Goal: Task Accomplishment & Management: Manage account settings

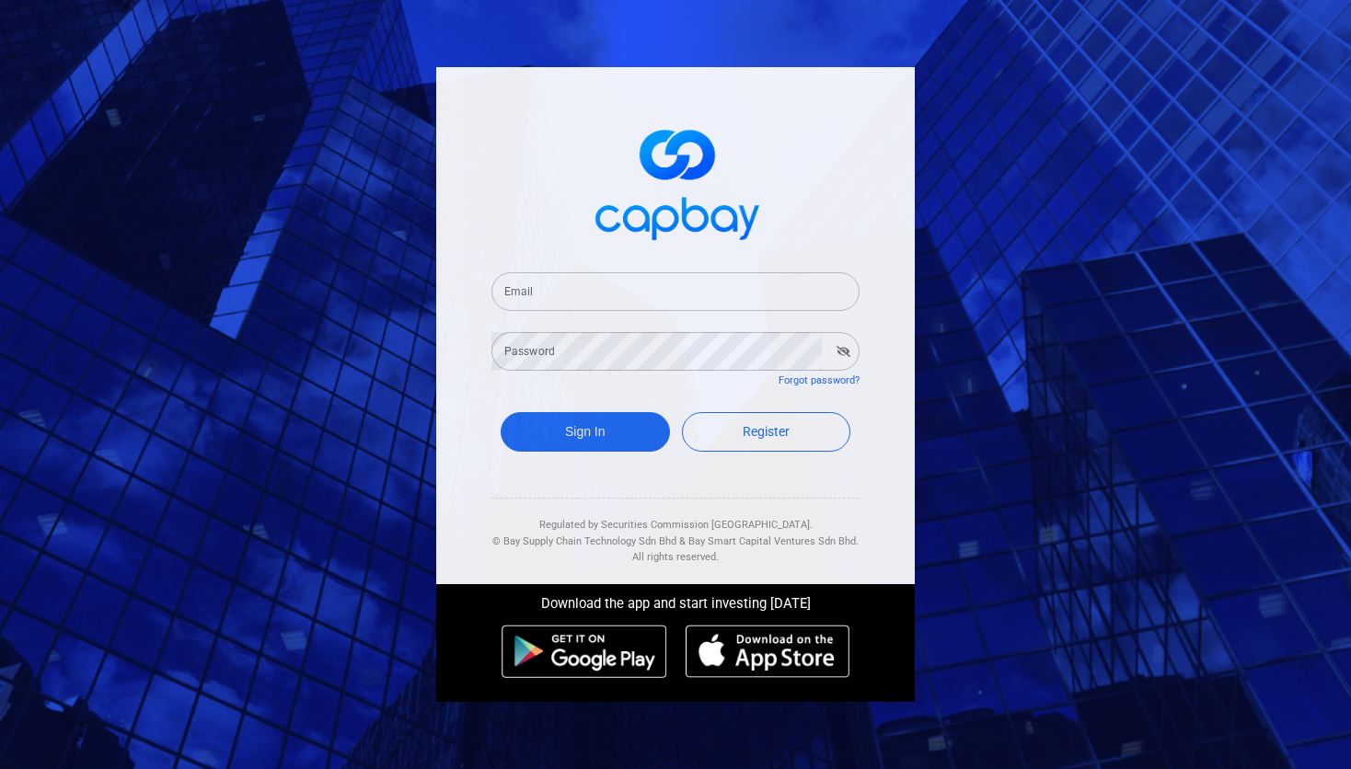
click at [628, 290] on input "Email" at bounding box center [675, 291] width 368 height 39
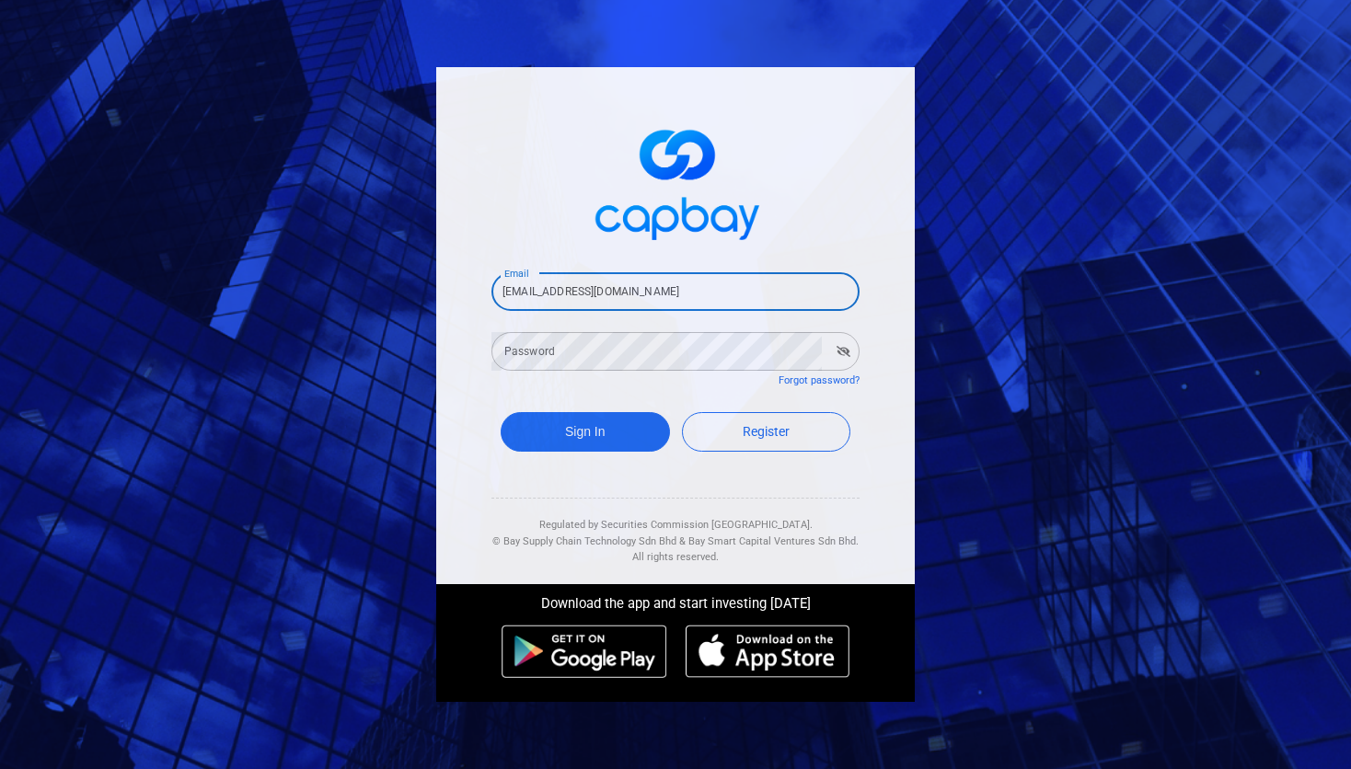
type input "[EMAIL_ADDRESS][DOMAIN_NAME]"
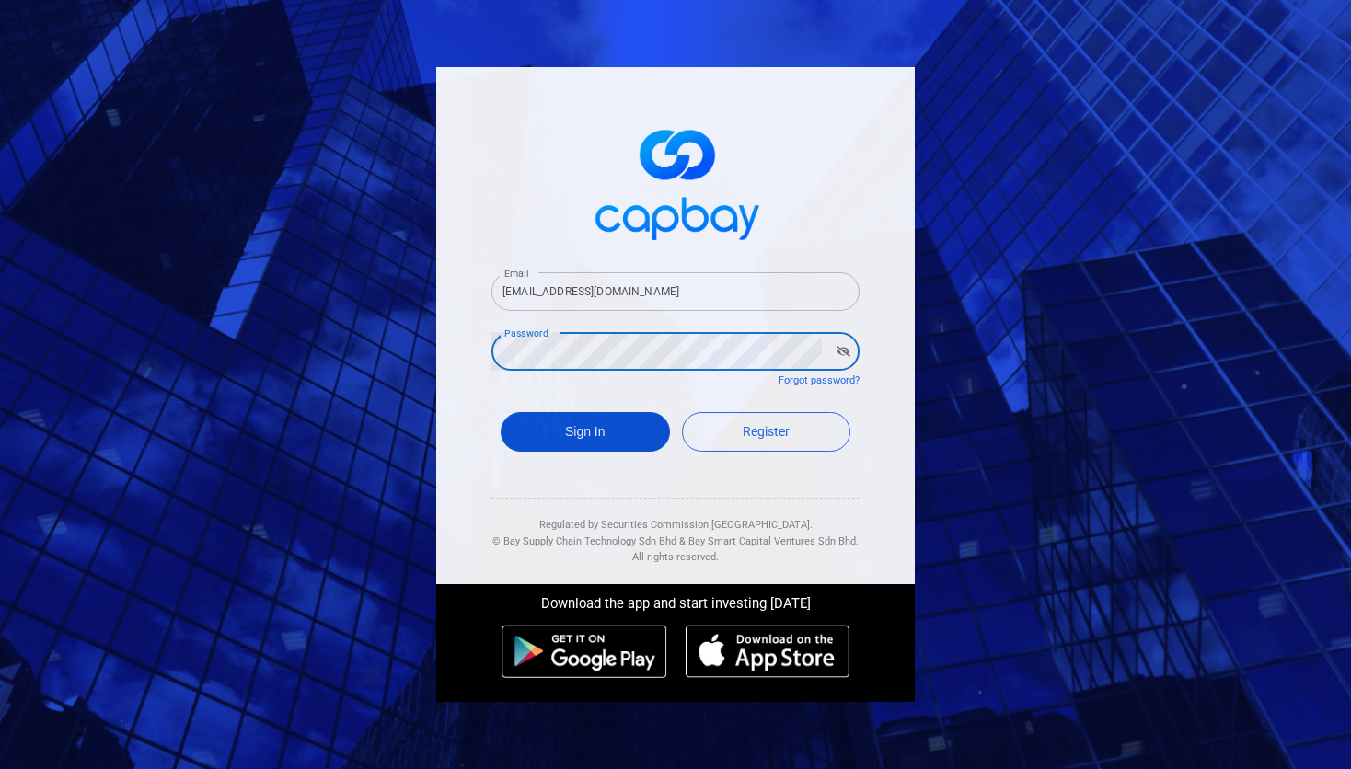
click at [596, 429] on button "Sign In" at bounding box center [585, 432] width 169 height 40
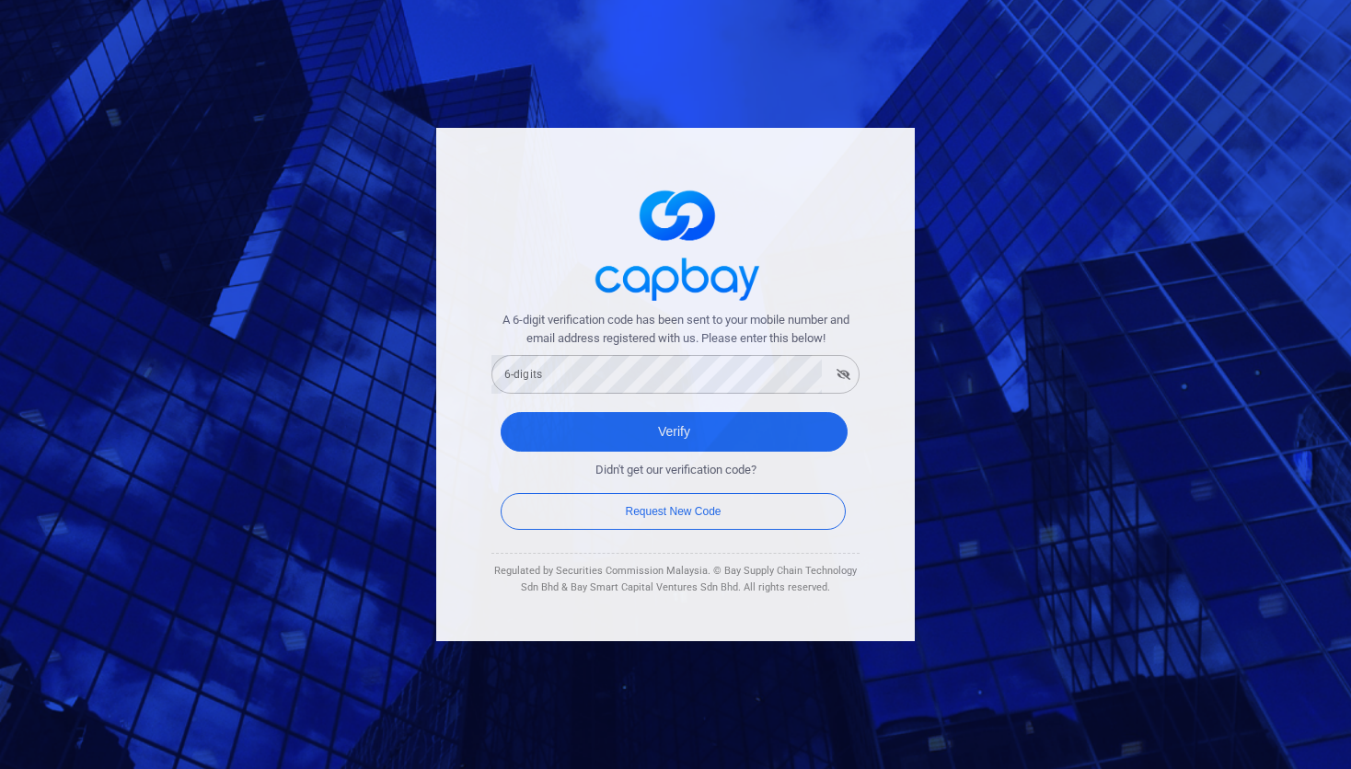
click at [314, 61] on div "A 6-digit verification code has been sent to your mobile number and email addre…" at bounding box center [675, 384] width 1351 height 769
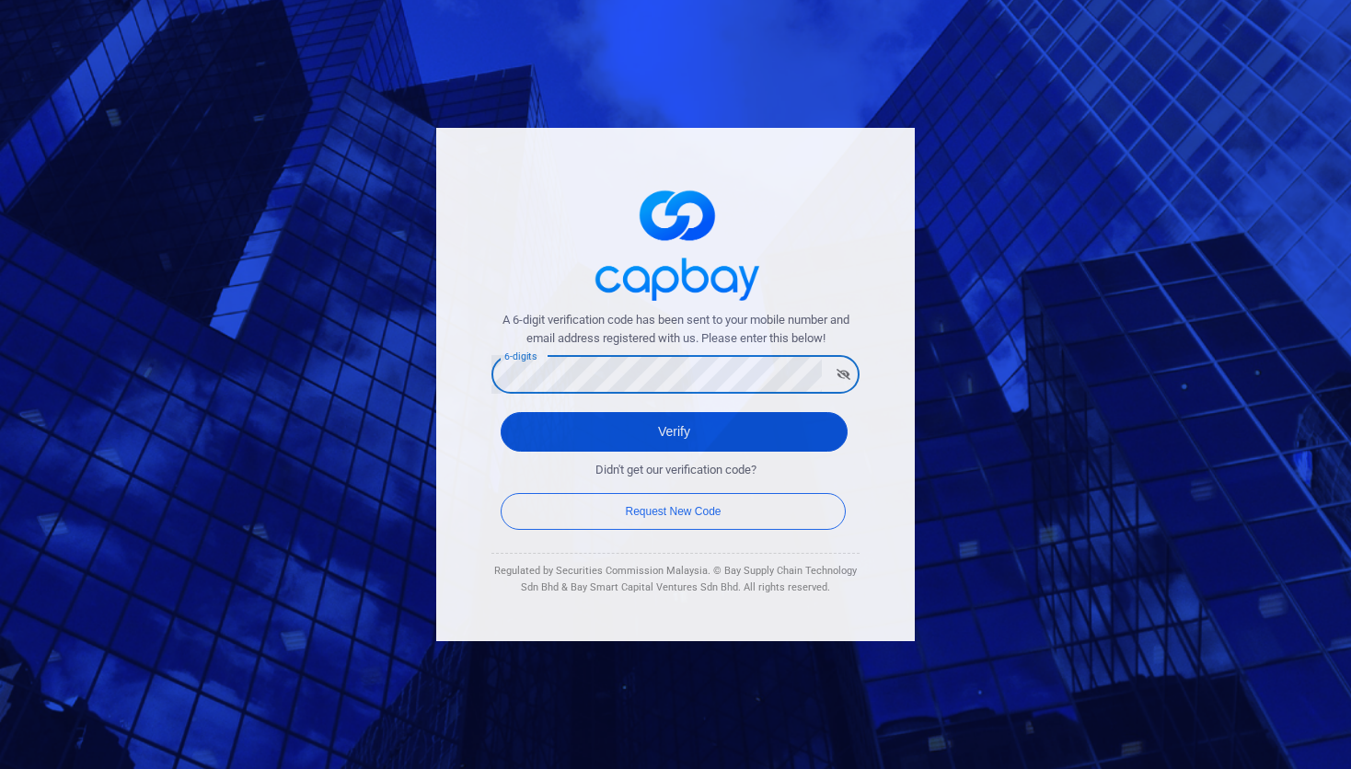
click at [692, 432] on button "Verify" at bounding box center [674, 432] width 347 height 40
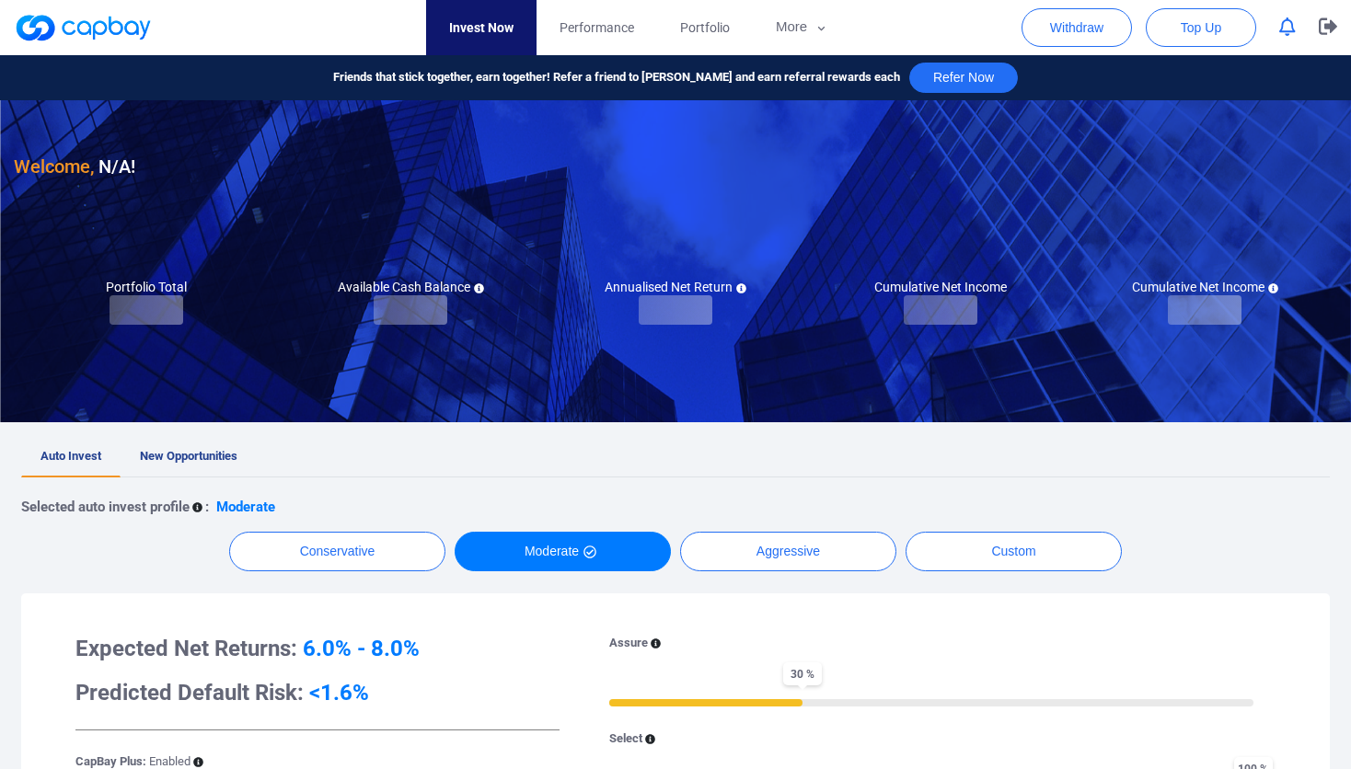
checkbox input "true"
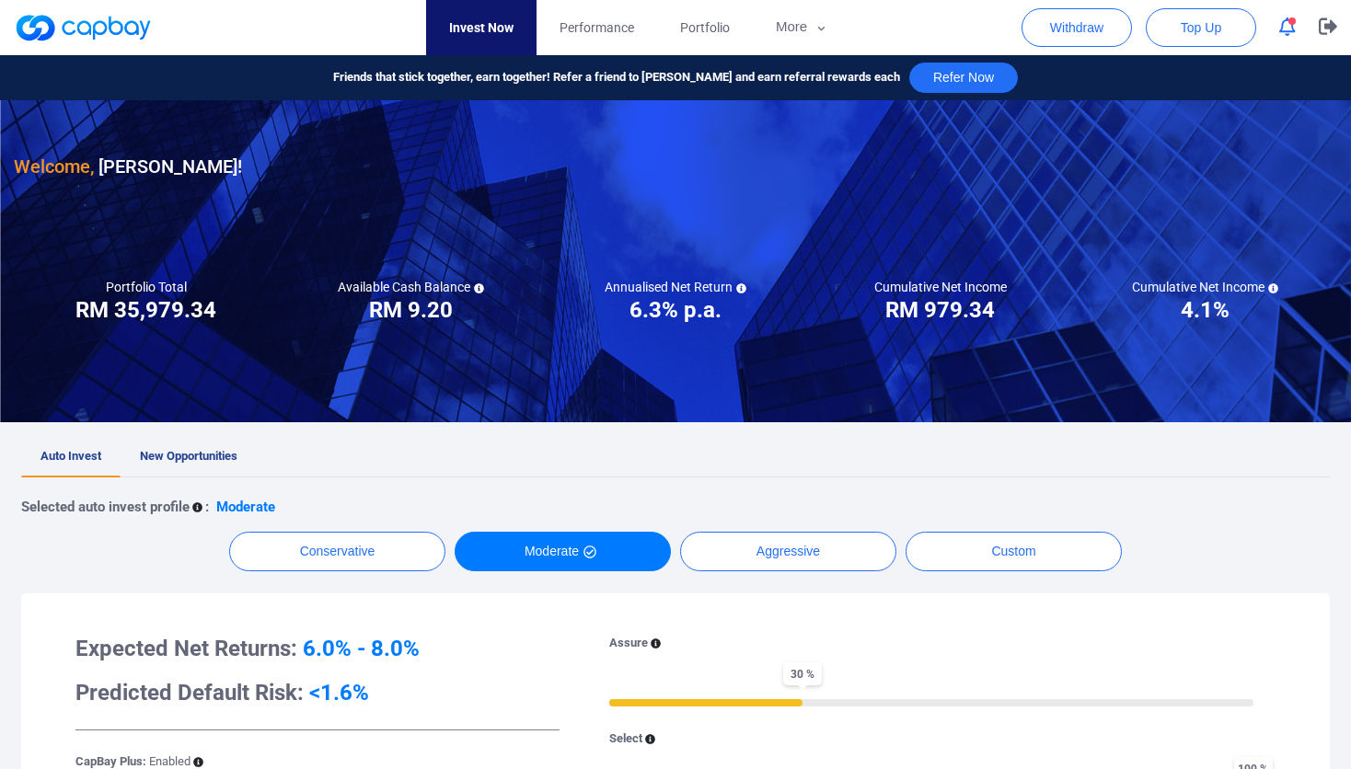
click at [1294, 39] on button "button" at bounding box center [1287, 27] width 35 height 29
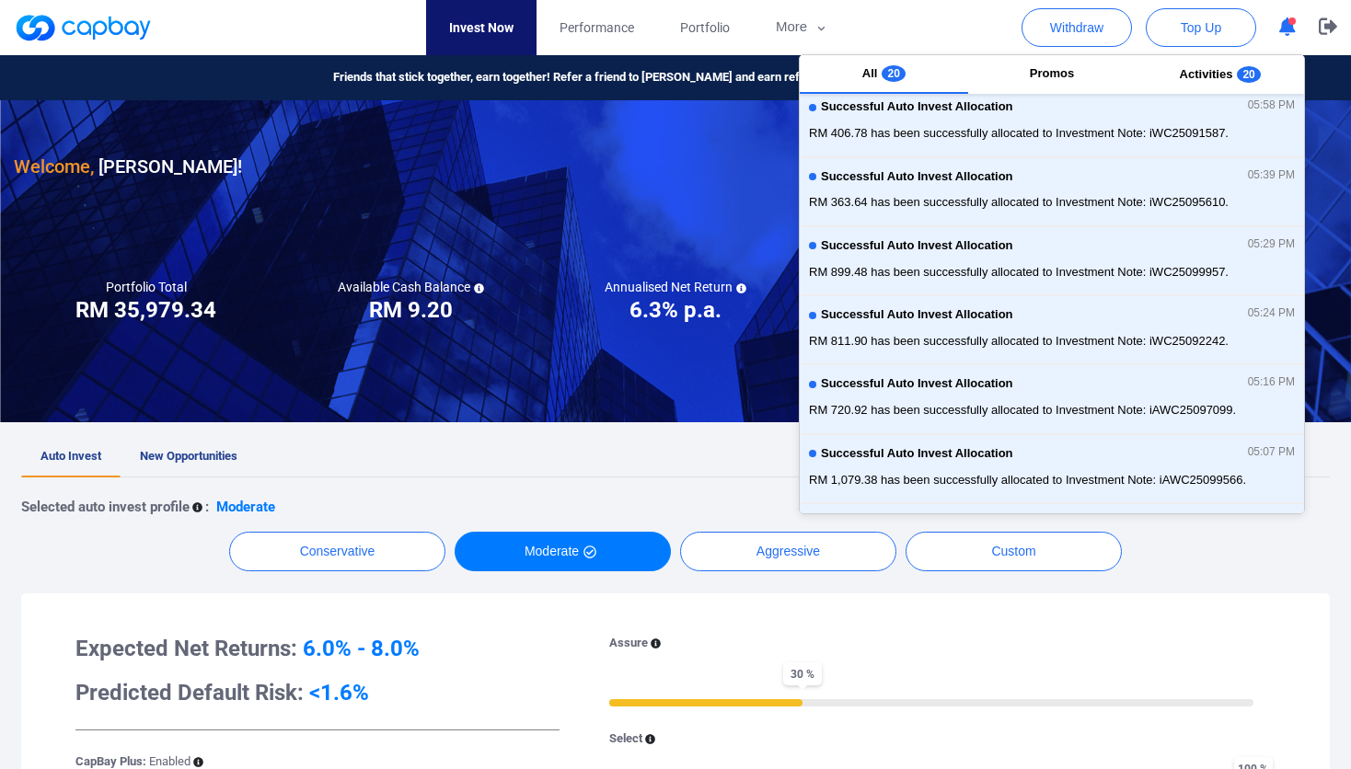
scroll to position [409, 0]
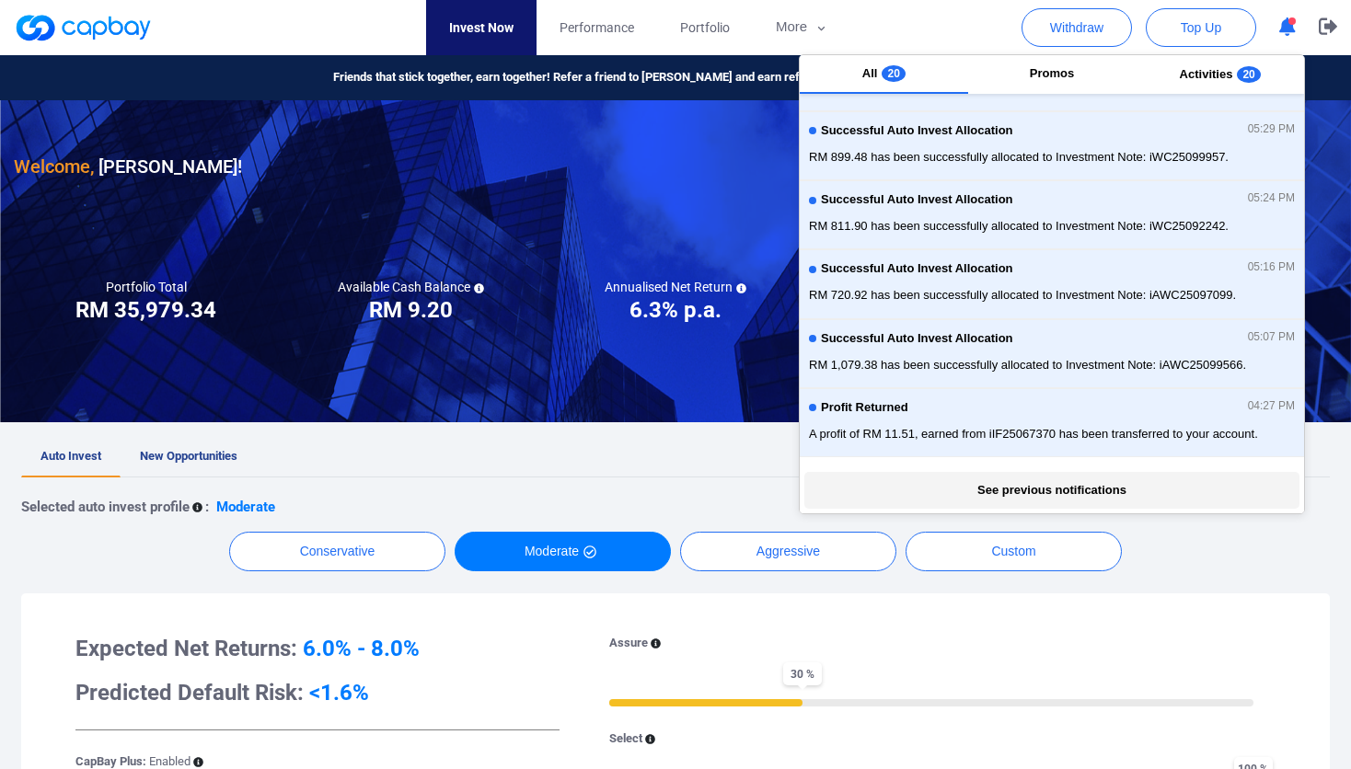
click at [1158, 479] on button "See previous notifications" at bounding box center [1051, 490] width 494 height 37
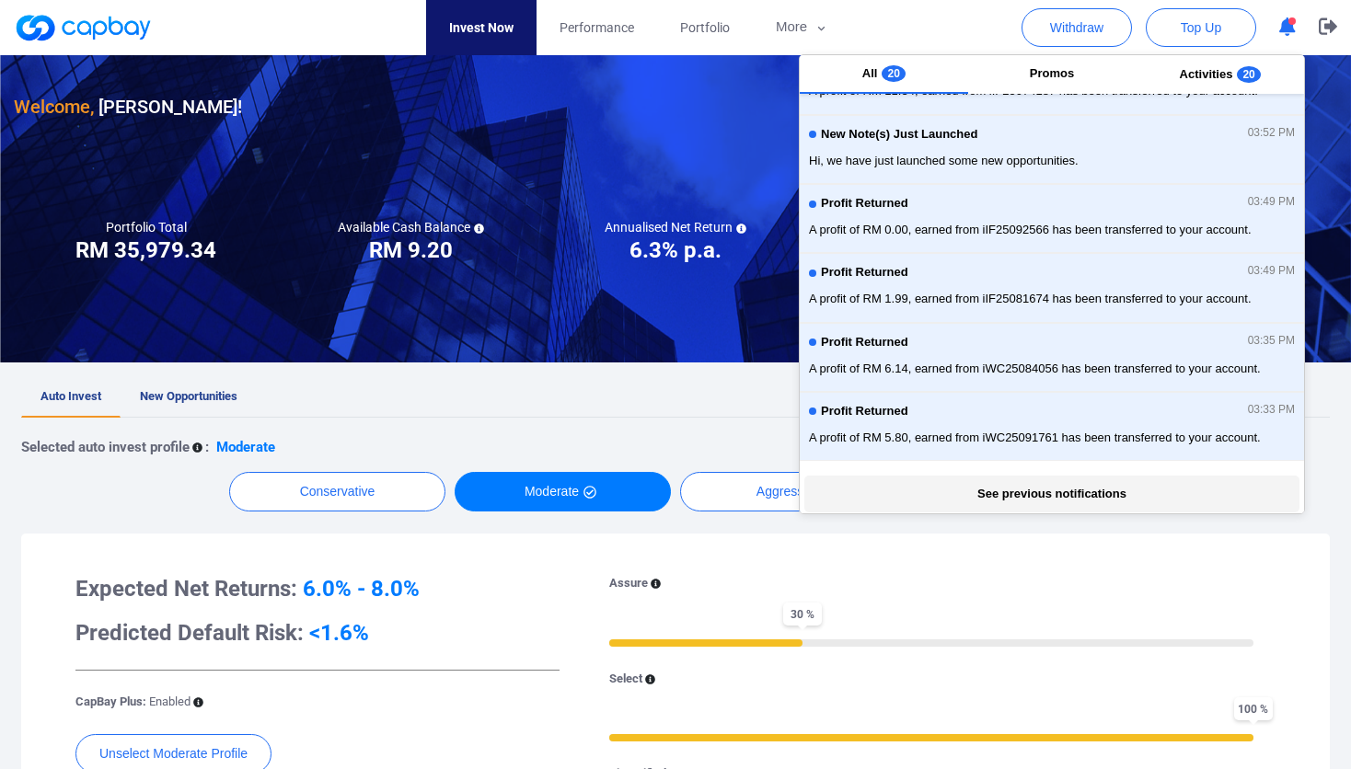
scroll to position [65, 0]
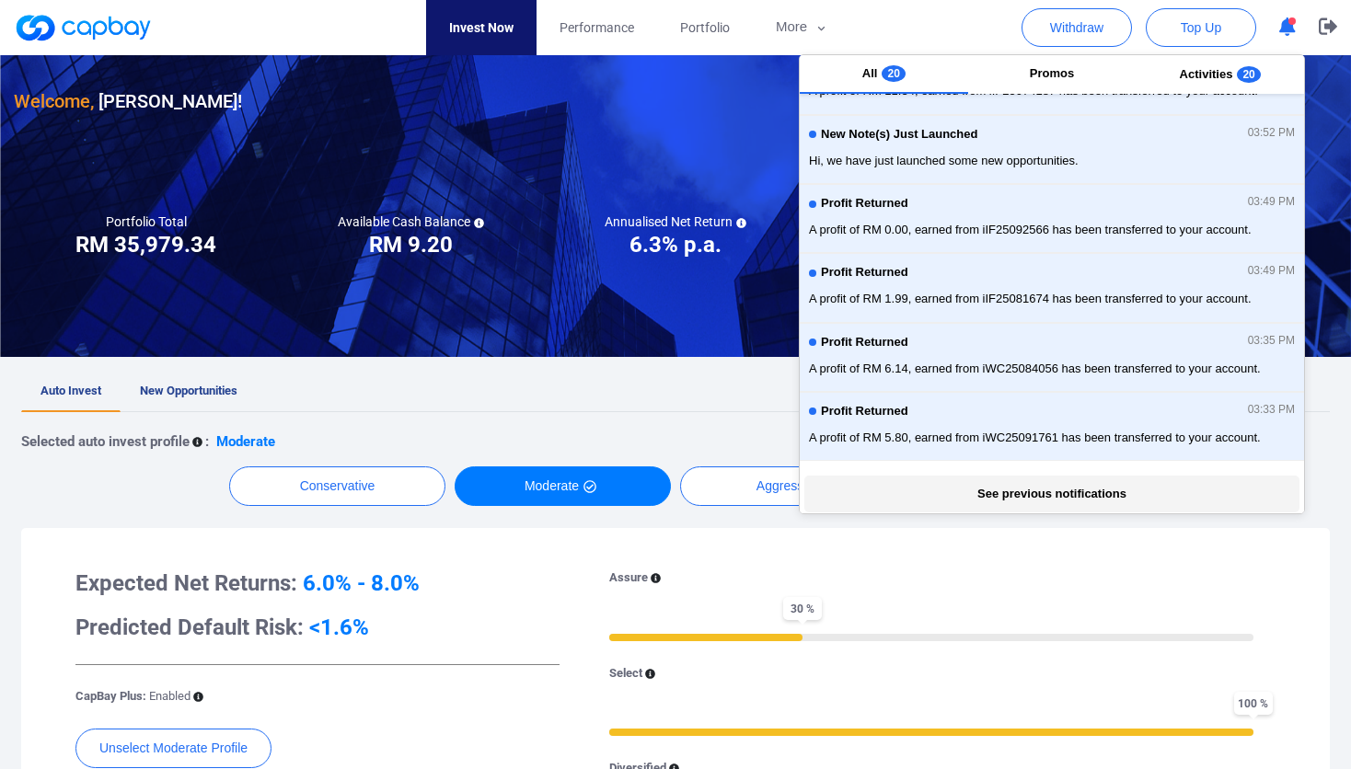
click at [1136, 482] on button "See previous notifications" at bounding box center [1051, 494] width 494 height 37
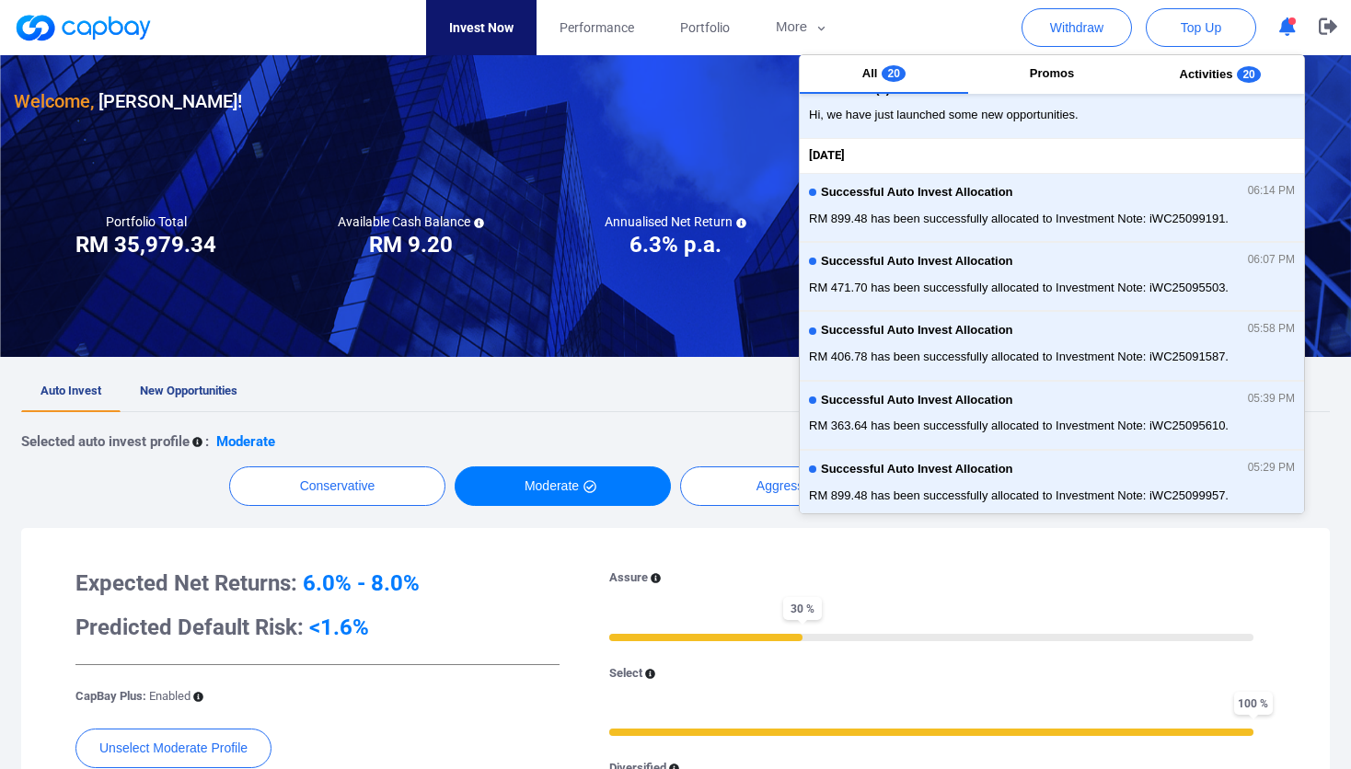
scroll to position [0, 0]
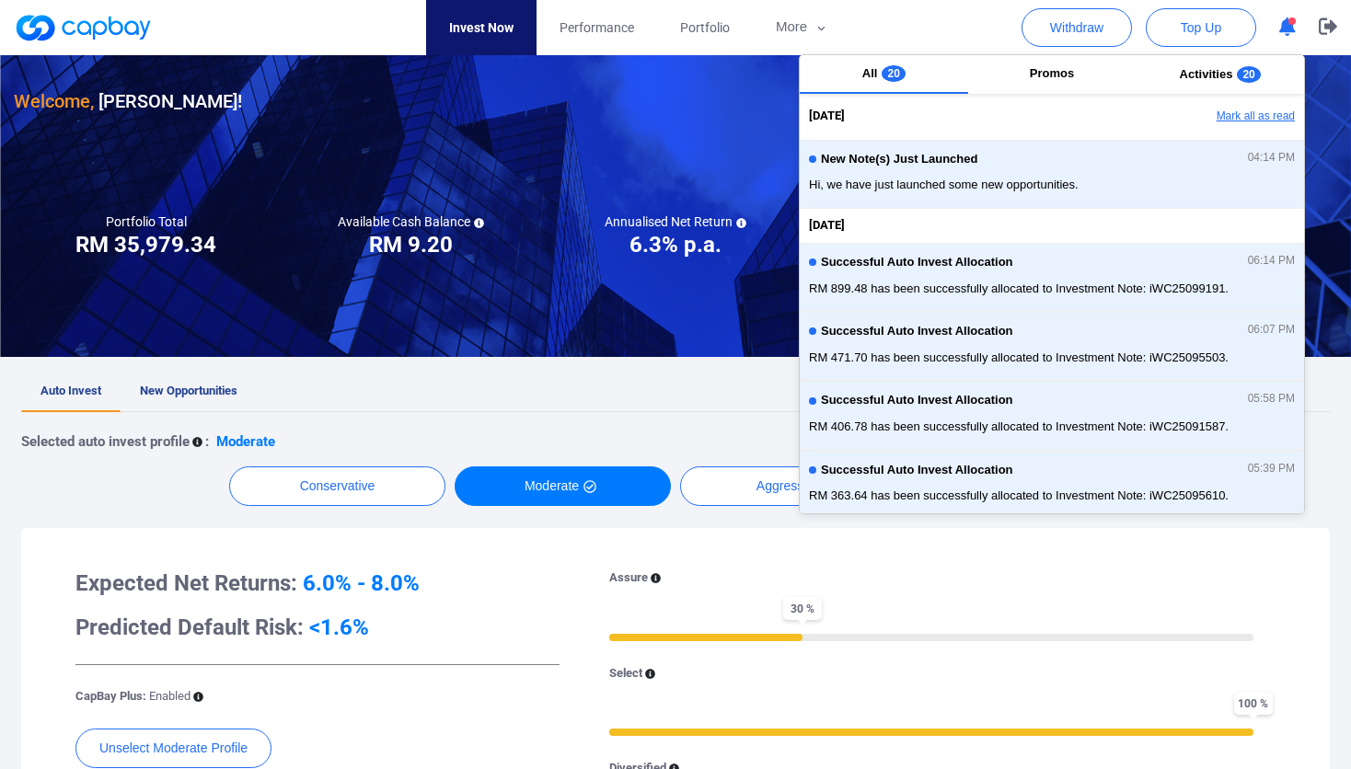
click at [1270, 112] on button "Mark all as read" at bounding box center [1205, 116] width 198 height 31
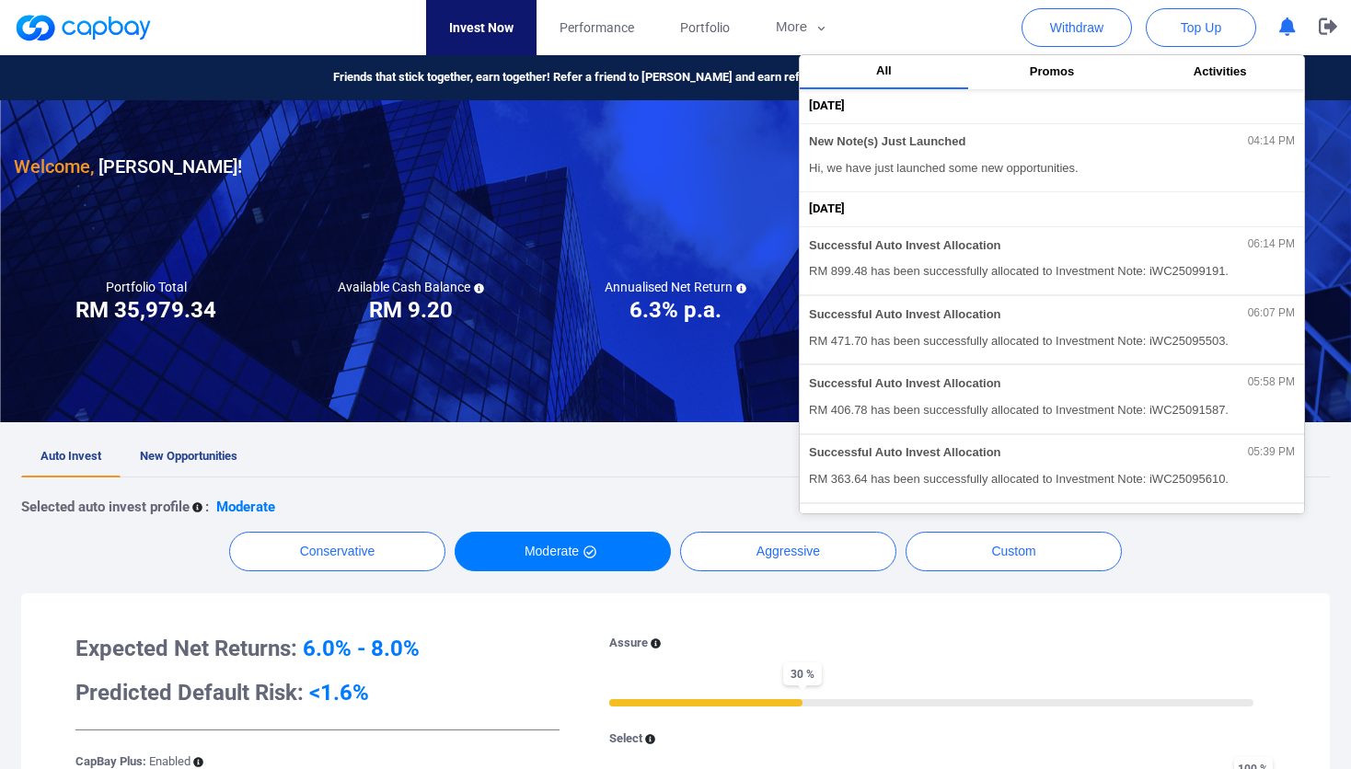
click at [15, 614] on div "Auto Invest New Opportunities Selected auto invest profile : Moderate Conservat…" at bounding box center [675, 752] width 1351 height 630
